Goal: Information Seeking & Learning: Learn about a topic

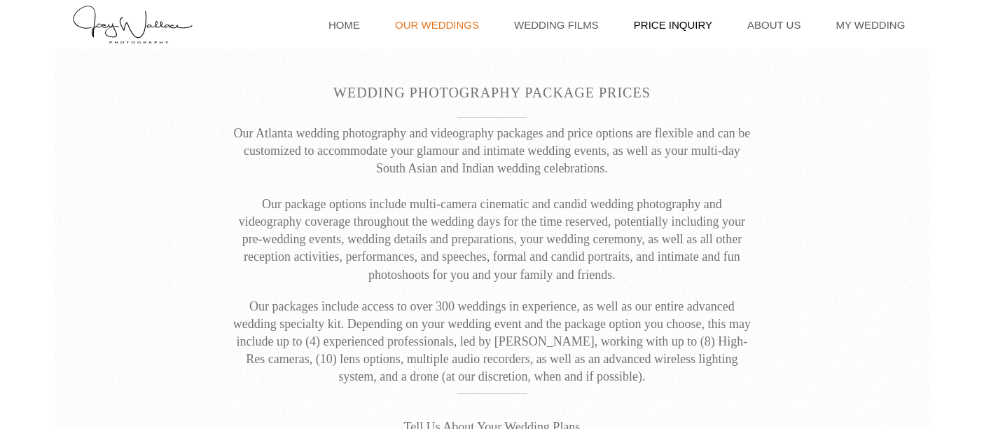
click at [446, 25] on link "Our Weddings" at bounding box center [437, 24] width 98 height 49
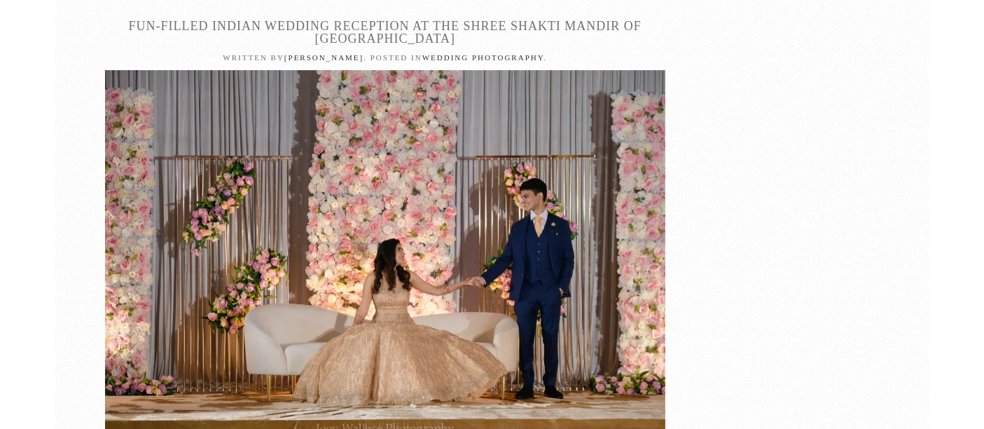
scroll to position [20624, 0]
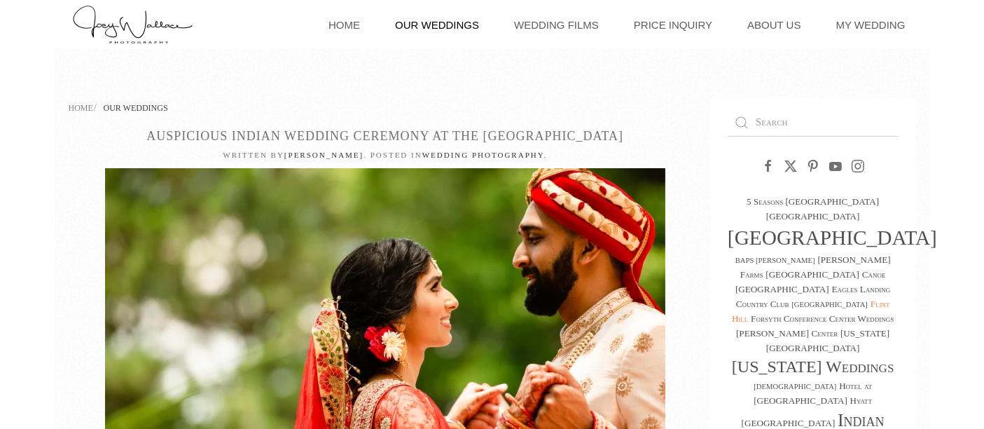
click at [858, 298] on link "Flint Hill" at bounding box center [811, 310] width 158 height 25
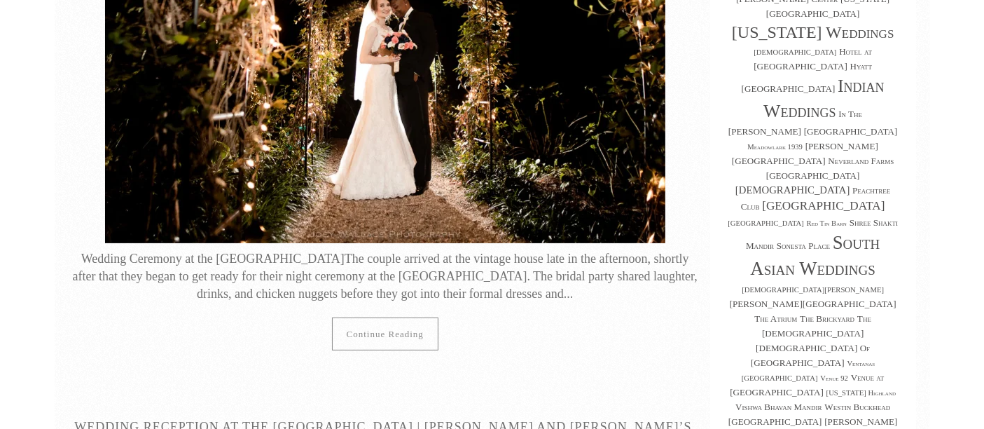
scroll to position [343, 0]
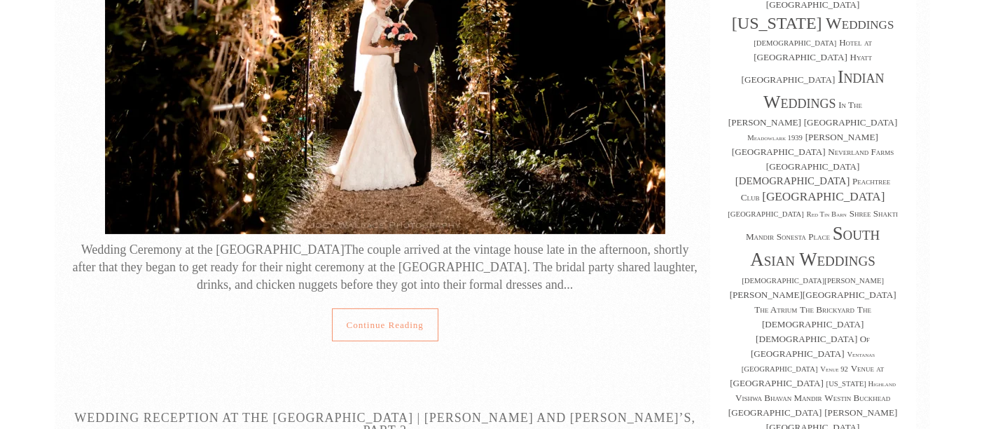
click at [401, 308] on link "Continue reading" at bounding box center [385, 324] width 106 height 33
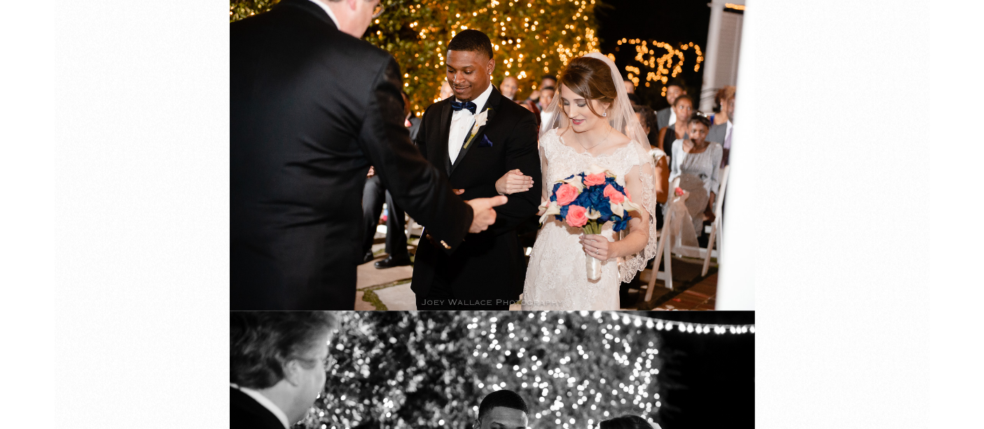
scroll to position [9165, 0]
